Goal: Task Accomplishment & Management: Manage account settings

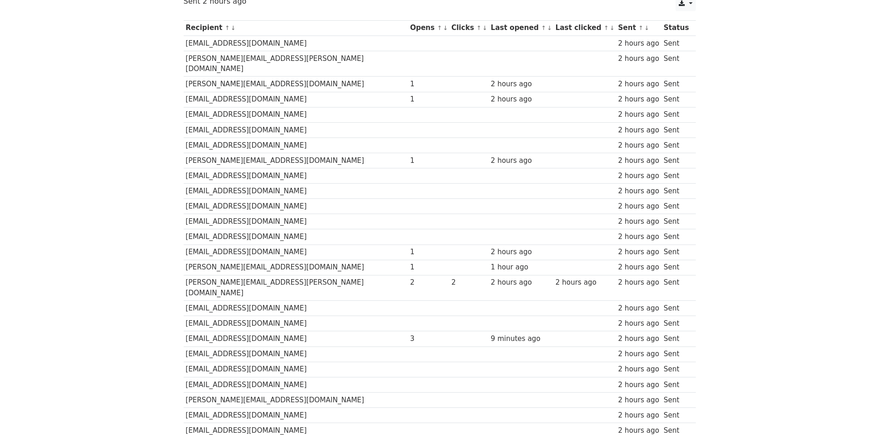
scroll to position [9, 0]
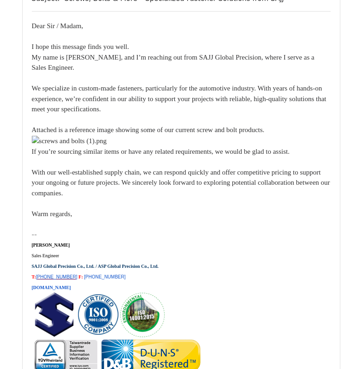
scroll to position [4524, 0]
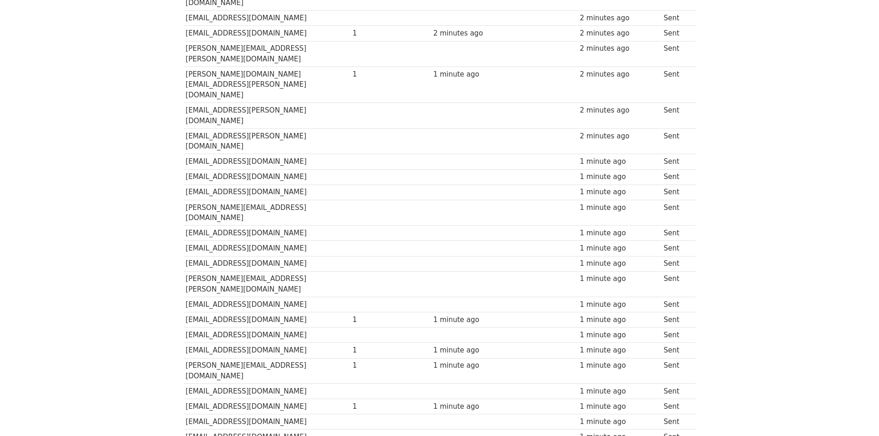
click at [445, 384] on td at bounding box center [473, 391] width 84 height 15
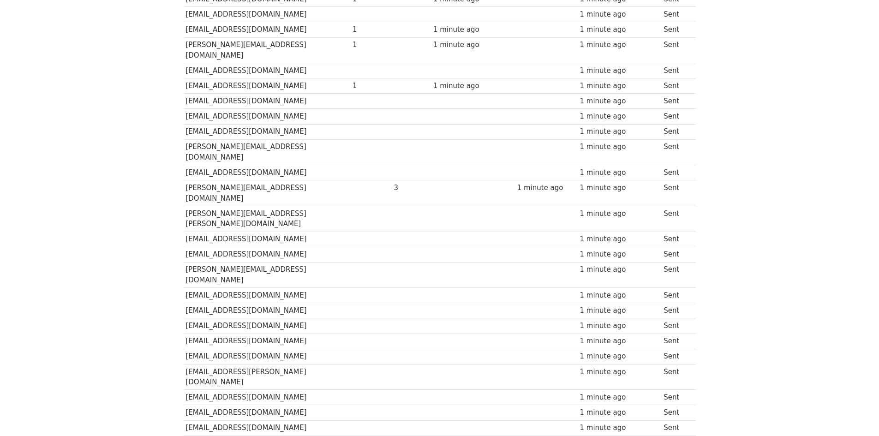
scroll to position [508, 0]
